Goal: Task Accomplishment & Management: Use online tool/utility

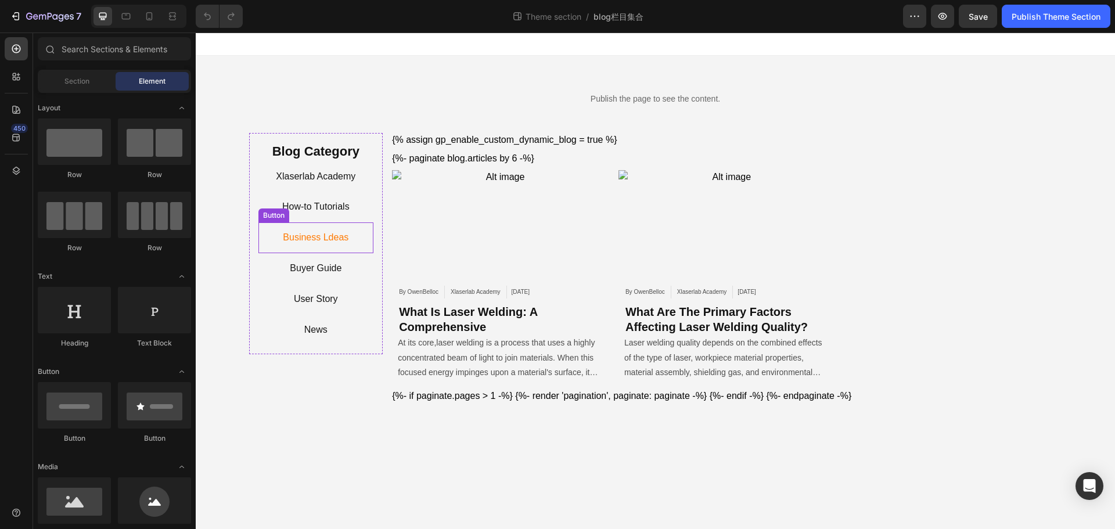
click at [356, 241] on link "Business Ldeas" at bounding box center [317, 237] width 116 height 17
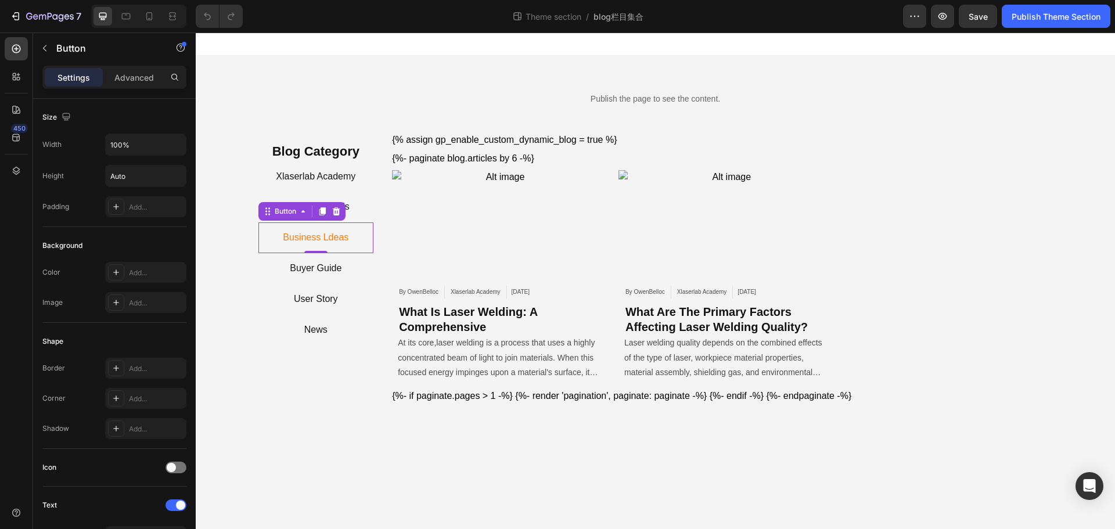
click at [275, 235] on link "Business Ldeas" at bounding box center [317, 237] width 116 height 17
click at [305, 235] on p "Business Ldeas" at bounding box center [316, 237] width 66 height 17
click at [339, 236] on p "Business Ldeas" at bounding box center [316, 237] width 66 height 17
click at [328, 236] on p "Business Ldeas" at bounding box center [316, 237] width 66 height 17
click at [326, 407] on div "Publish the page to see the content. Custom Code Row Blog Category Heading Xlas…" at bounding box center [656, 239] width 920 height 366
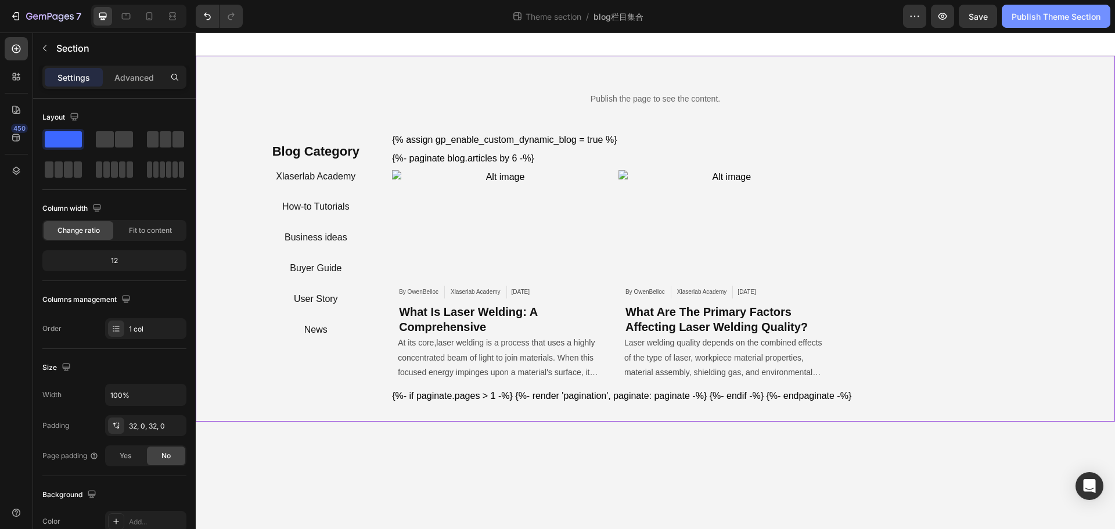
click at [1036, 17] on div "Publish Theme Section" at bounding box center [1056, 16] width 89 height 12
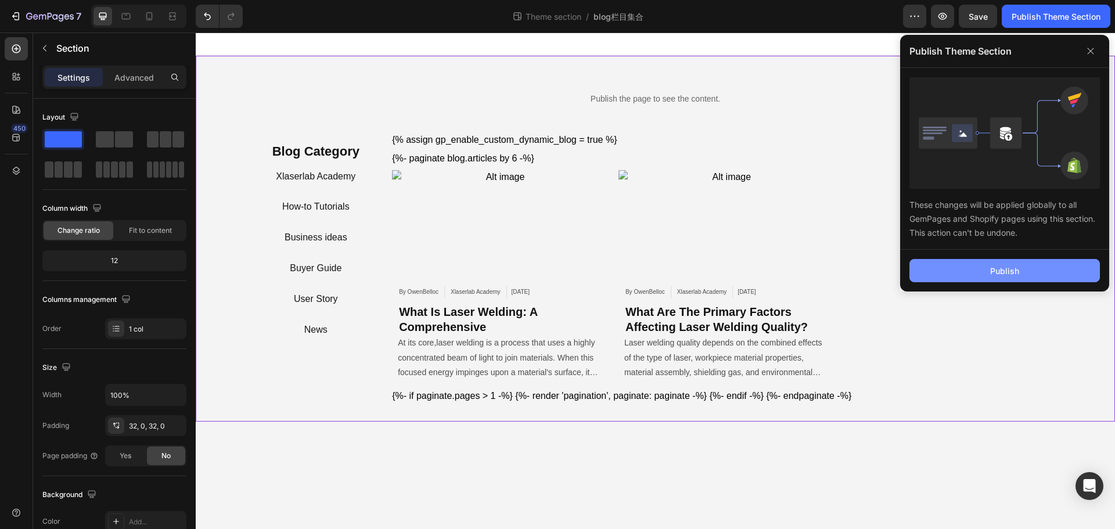
click at [1006, 270] on div "Publish" at bounding box center [1005, 271] width 29 height 12
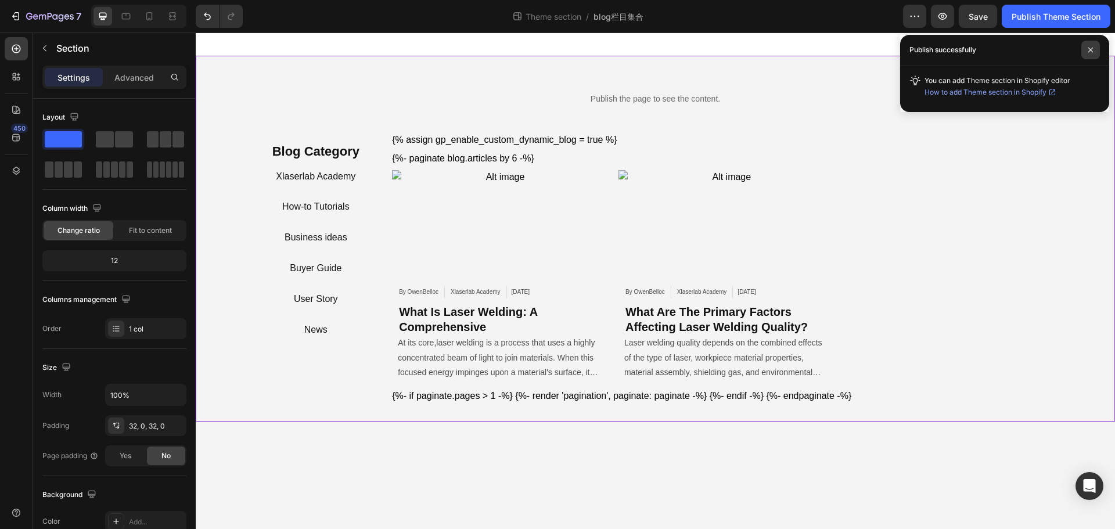
click at [1085, 50] on span at bounding box center [1091, 50] width 19 height 19
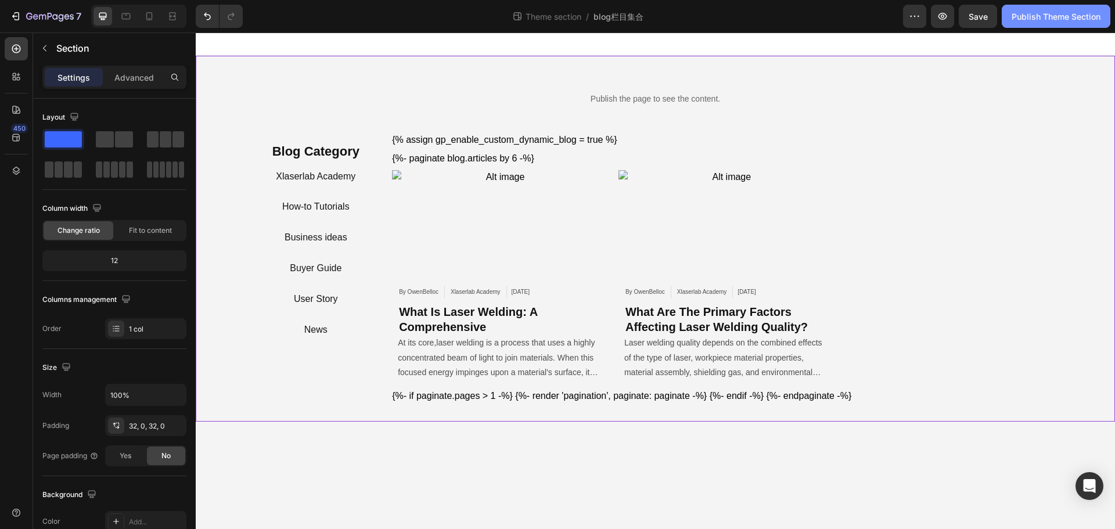
click at [1045, 10] on div "Publish Theme Section" at bounding box center [1056, 16] width 89 height 12
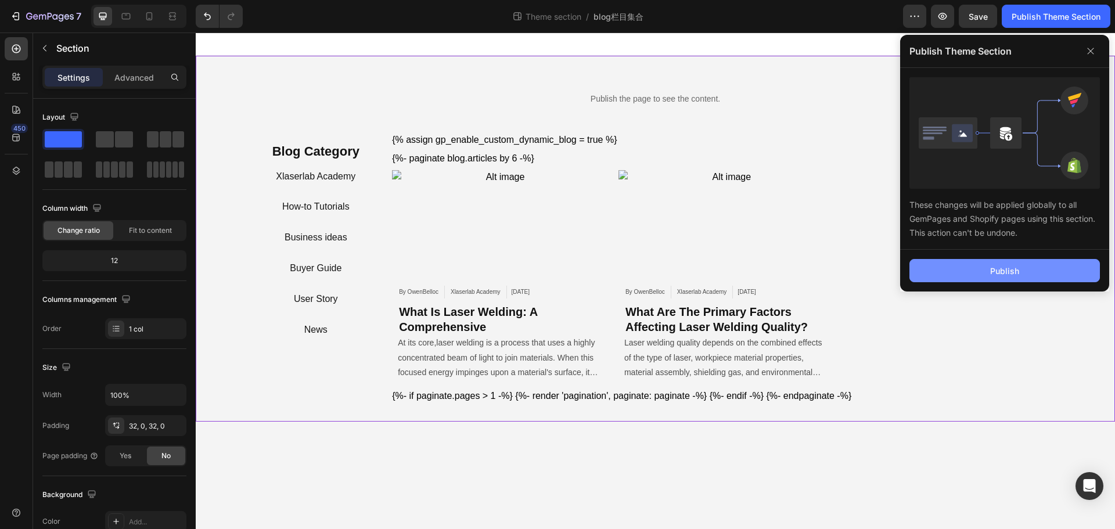
click at [982, 275] on button "Publish" at bounding box center [1005, 270] width 191 height 23
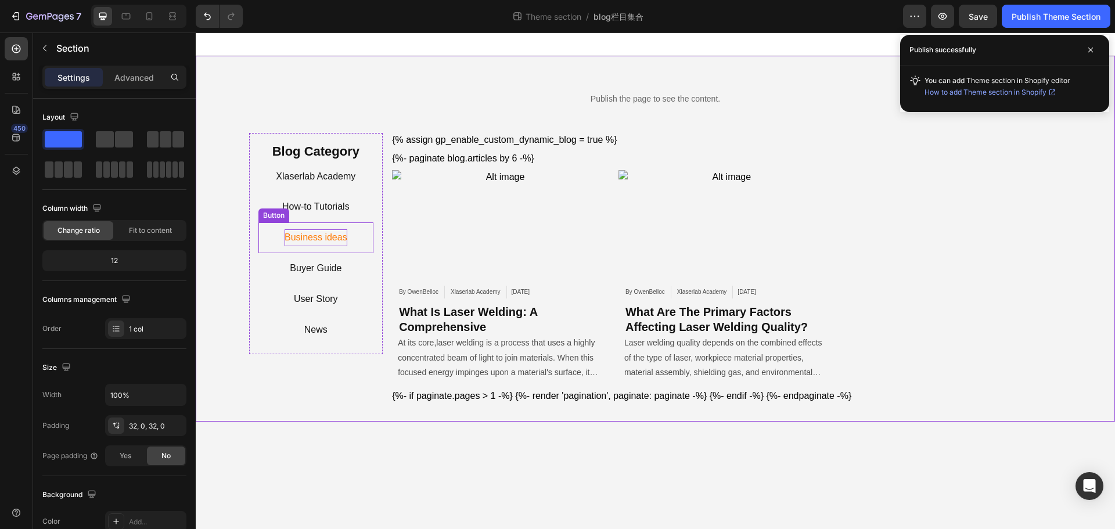
click at [336, 241] on p "Business ideas" at bounding box center [316, 237] width 63 height 17
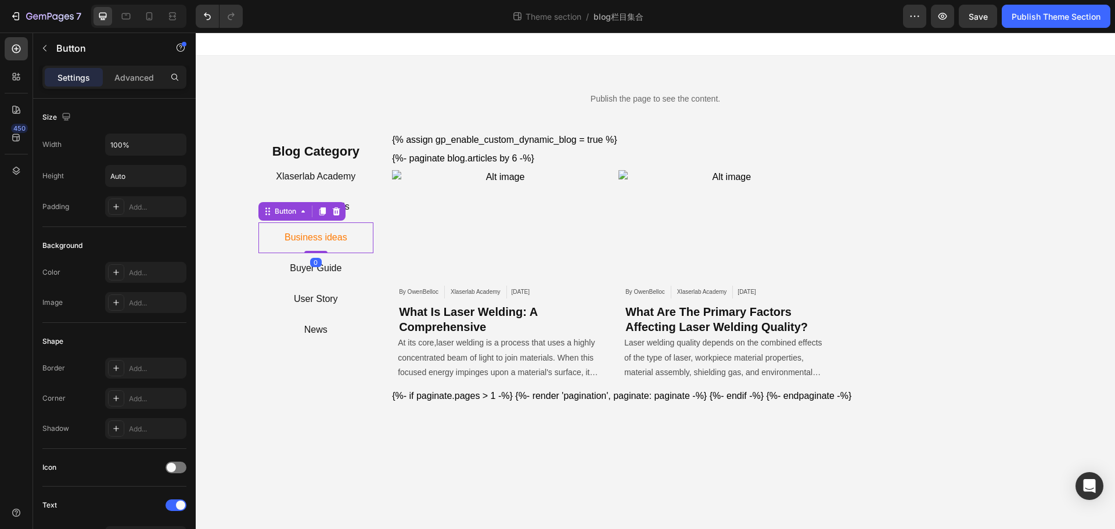
click at [362, 238] on link "Business ideas" at bounding box center [317, 237] width 116 height 17
click at [362, 180] on link "Xlaserlab Academy" at bounding box center [317, 176] width 116 height 17
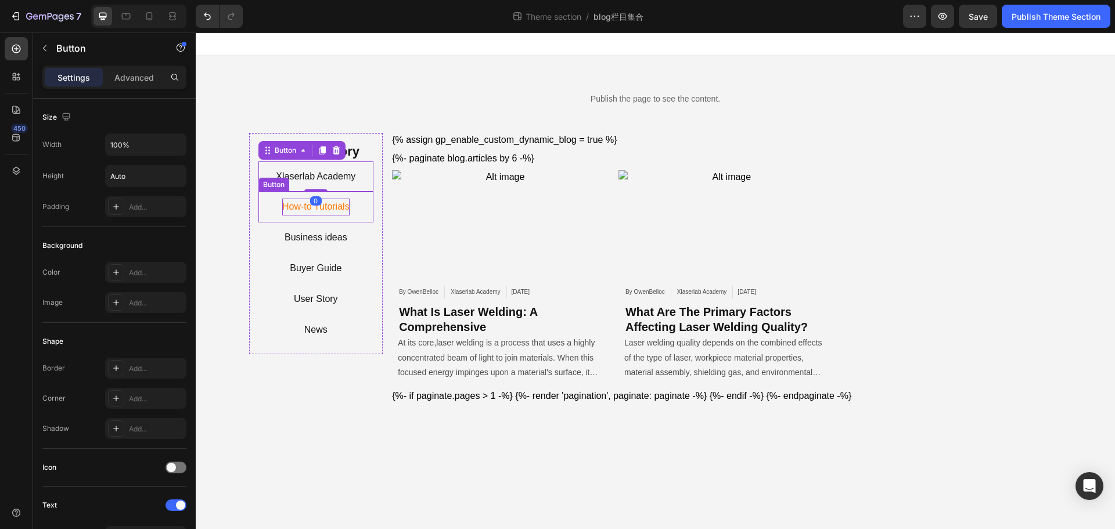
click at [346, 207] on p "How-to Tutorials" at bounding box center [315, 207] width 67 height 17
click at [361, 177] on link "Xlaserlab Academy" at bounding box center [317, 176] width 116 height 17
click at [352, 177] on p "Xlaserlab Academy" at bounding box center [316, 176] width 80 height 17
click at [331, 266] on p "Buyer Guide" at bounding box center [316, 268] width 52 height 17
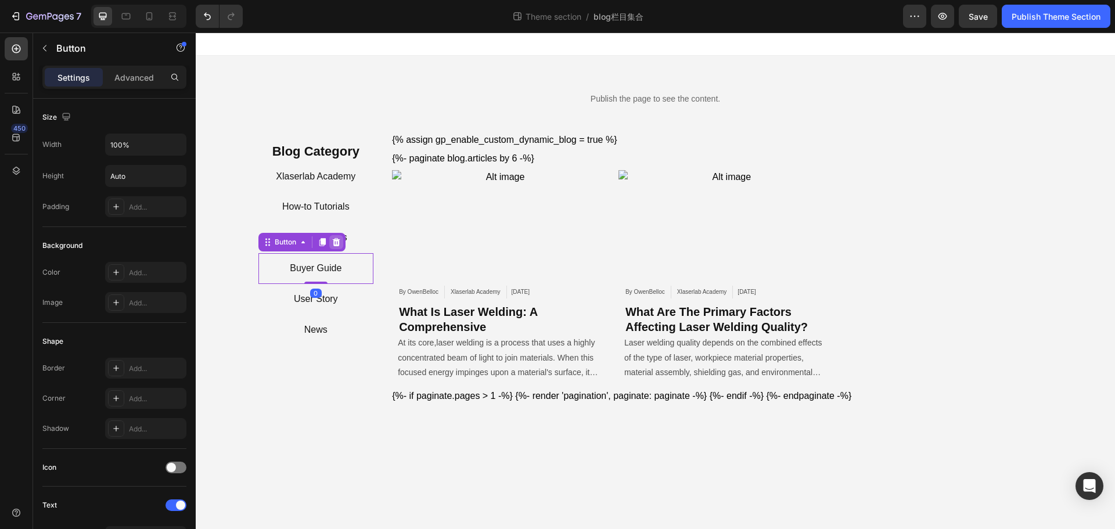
click at [335, 239] on icon at bounding box center [336, 242] width 8 height 8
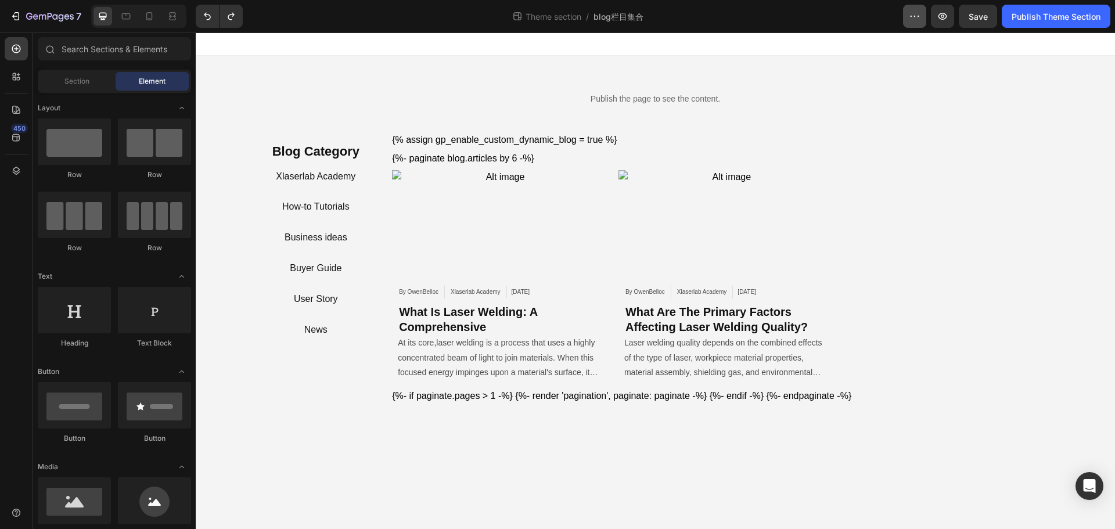
click at [921, 15] on icon "button" at bounding box center [915, 16] width 12 height 12
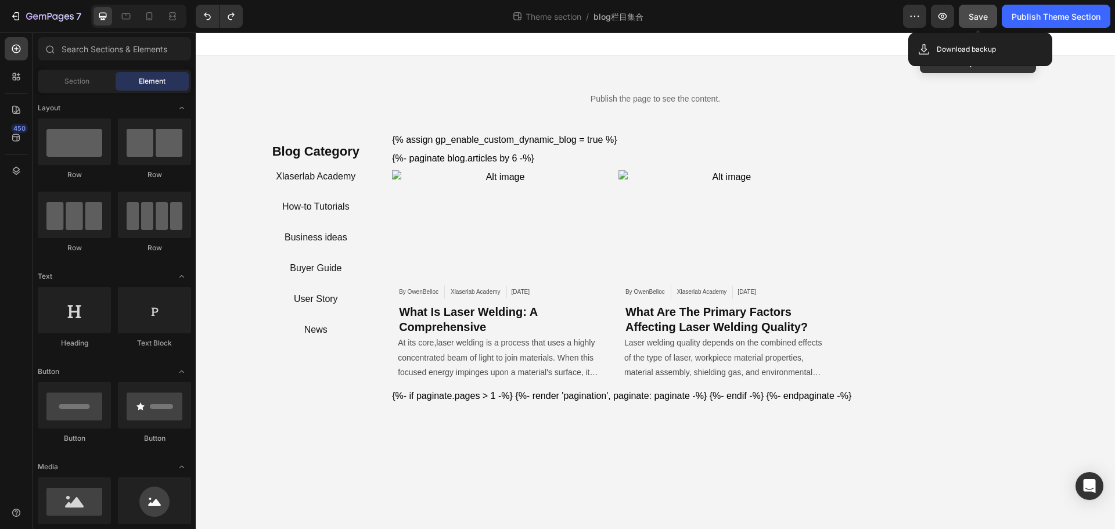
click at [975, 15] on span "Save" at bounding box center [978, 17] width 19 height 10
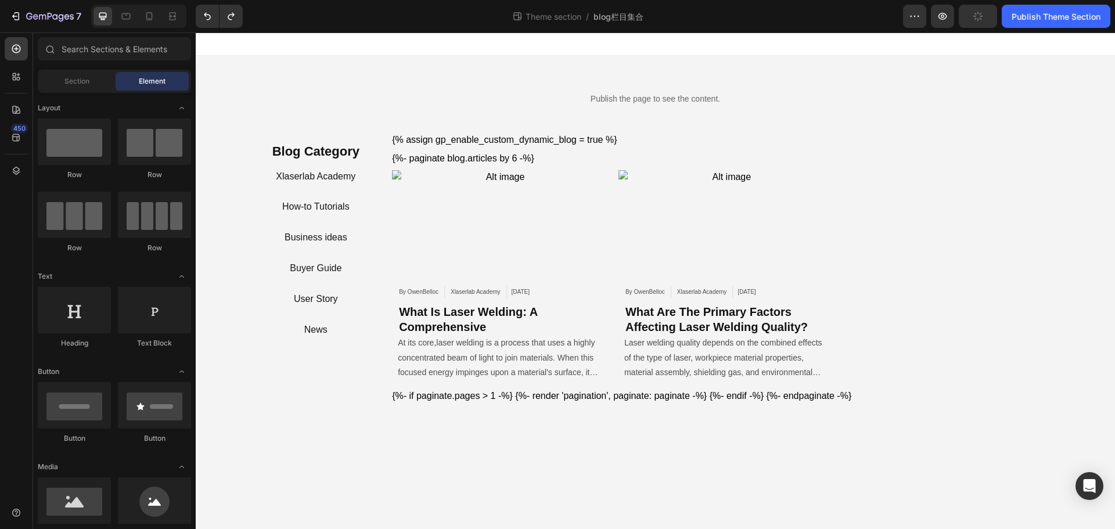
click at [878, 20] on div "Theme section / blog栏目集合" at bounding box center [577, 16] width 651 height 23
click at [879, 10] on div "Theme section / blog栏目集合" at bounding box center [577, 16] width 651 height 23
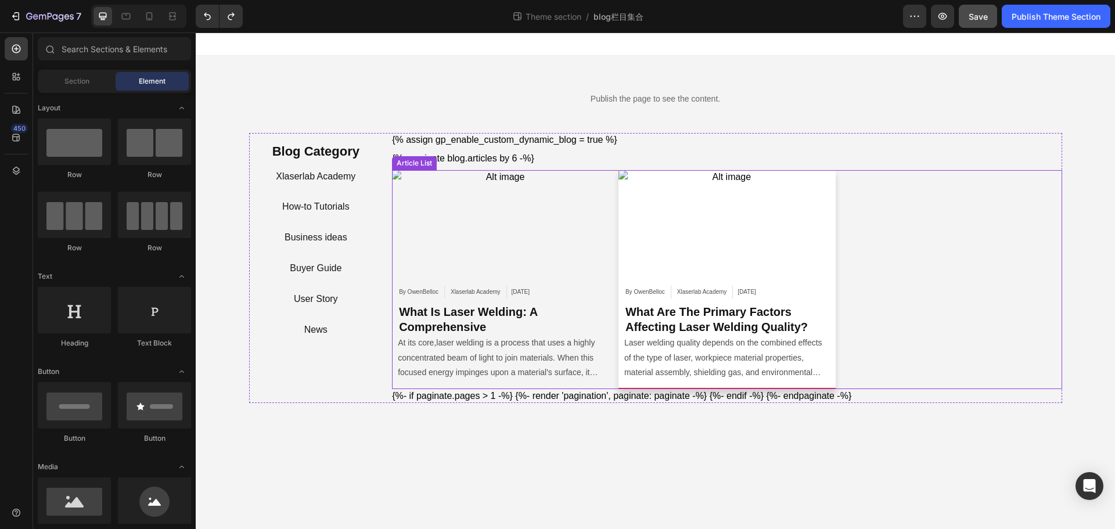
click at [923, 183] on div "Article Image By [PERSON_NAME] Article Author Xlaserlab Academy Article Categor…" at bounding box center [727, 279] width 670 height 219
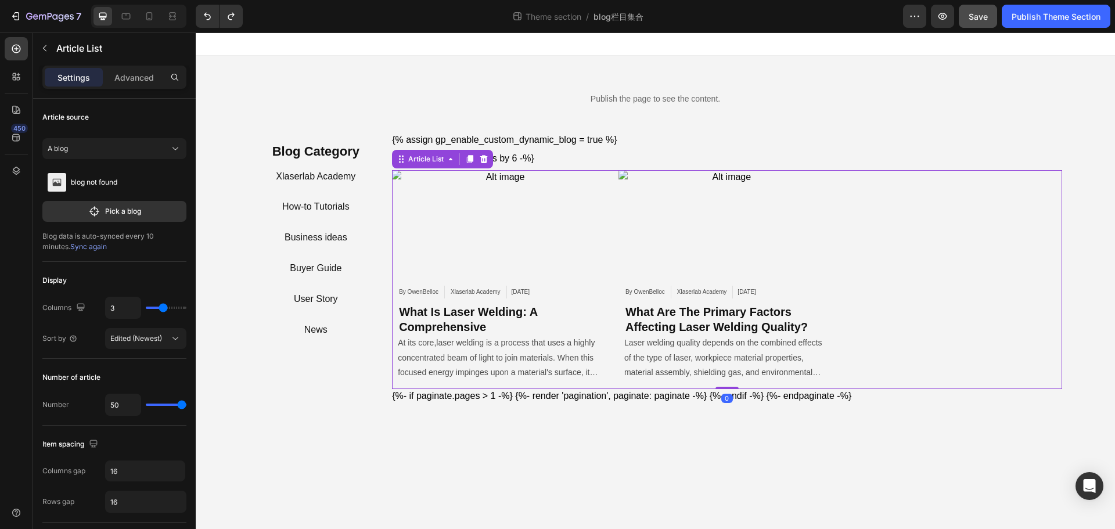
click at [770, 440] on body "Publish the page to see the content. Custom Code Row Blog Category Heading Xlas…" at bounding box center [656, 281] width 920 height 497
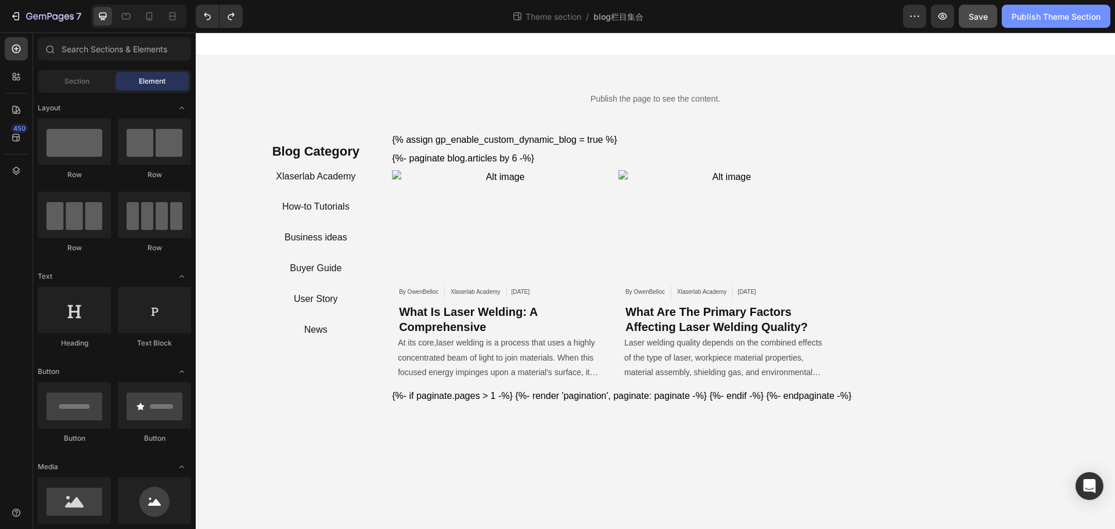
click at [1062, 16] on div "Publish Theme Section" at bounding box center [1056, 16] width 89 height 12
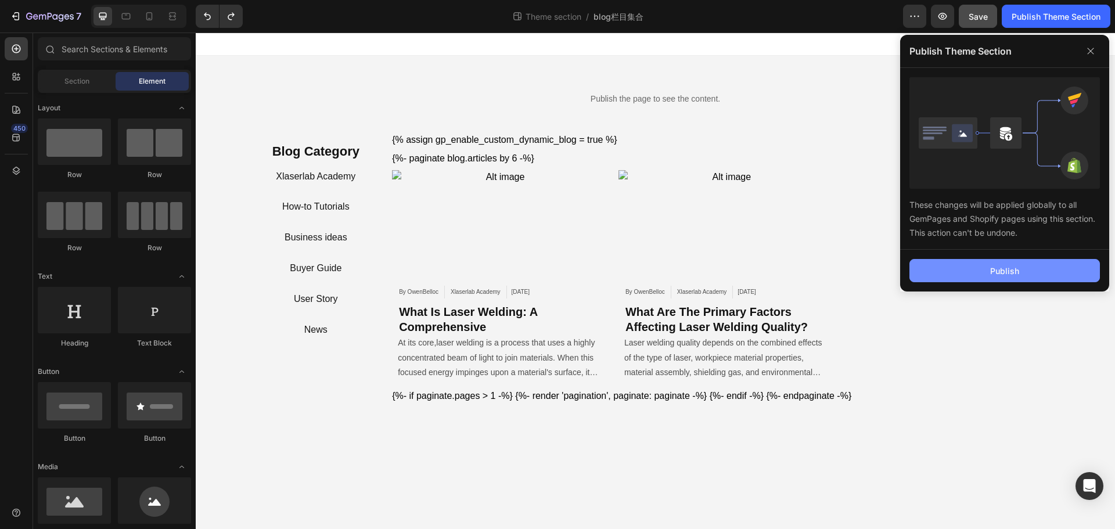
click at [1003, 269] on div "Publish" at bounding box center [1005, 271] width 29 height 12
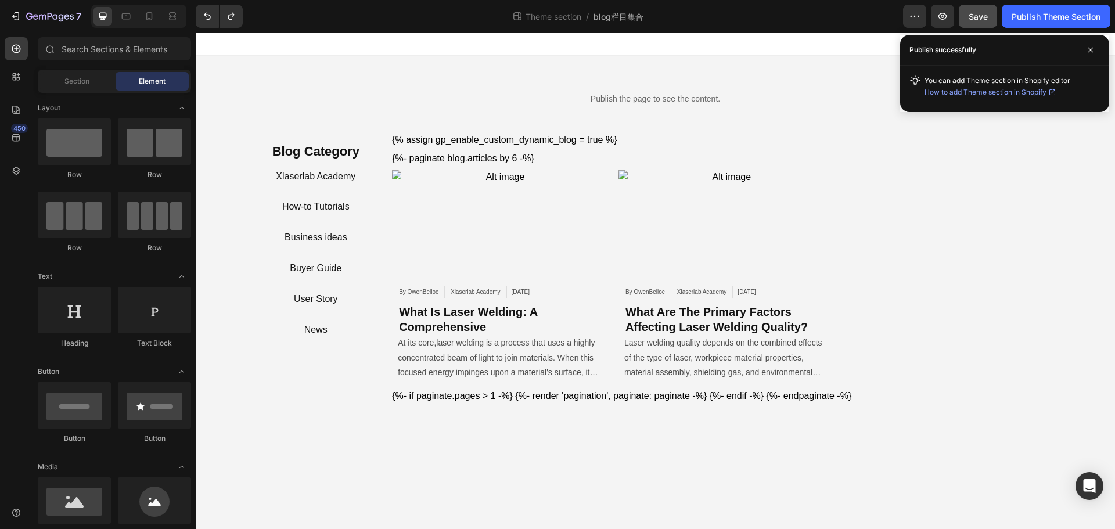
click at [961, 91] on span "How to add Theme section in Shopify" at bounding box center [986, 93] width 122 height 12
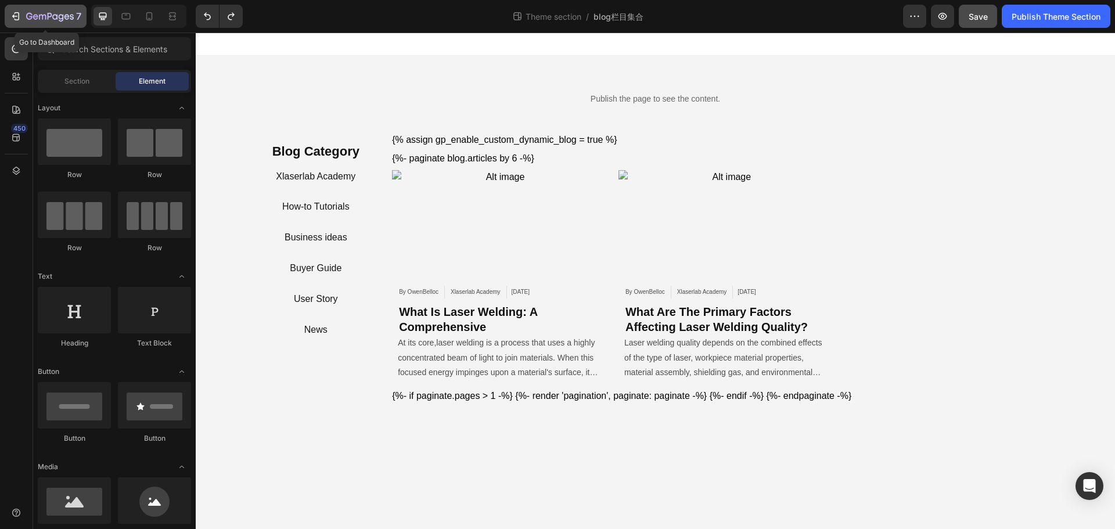
click at [15, 19] on icon "button" at bounding box center [16, 16] width 12 height 12
